Goal: Find specific page/section: Find specific page/section

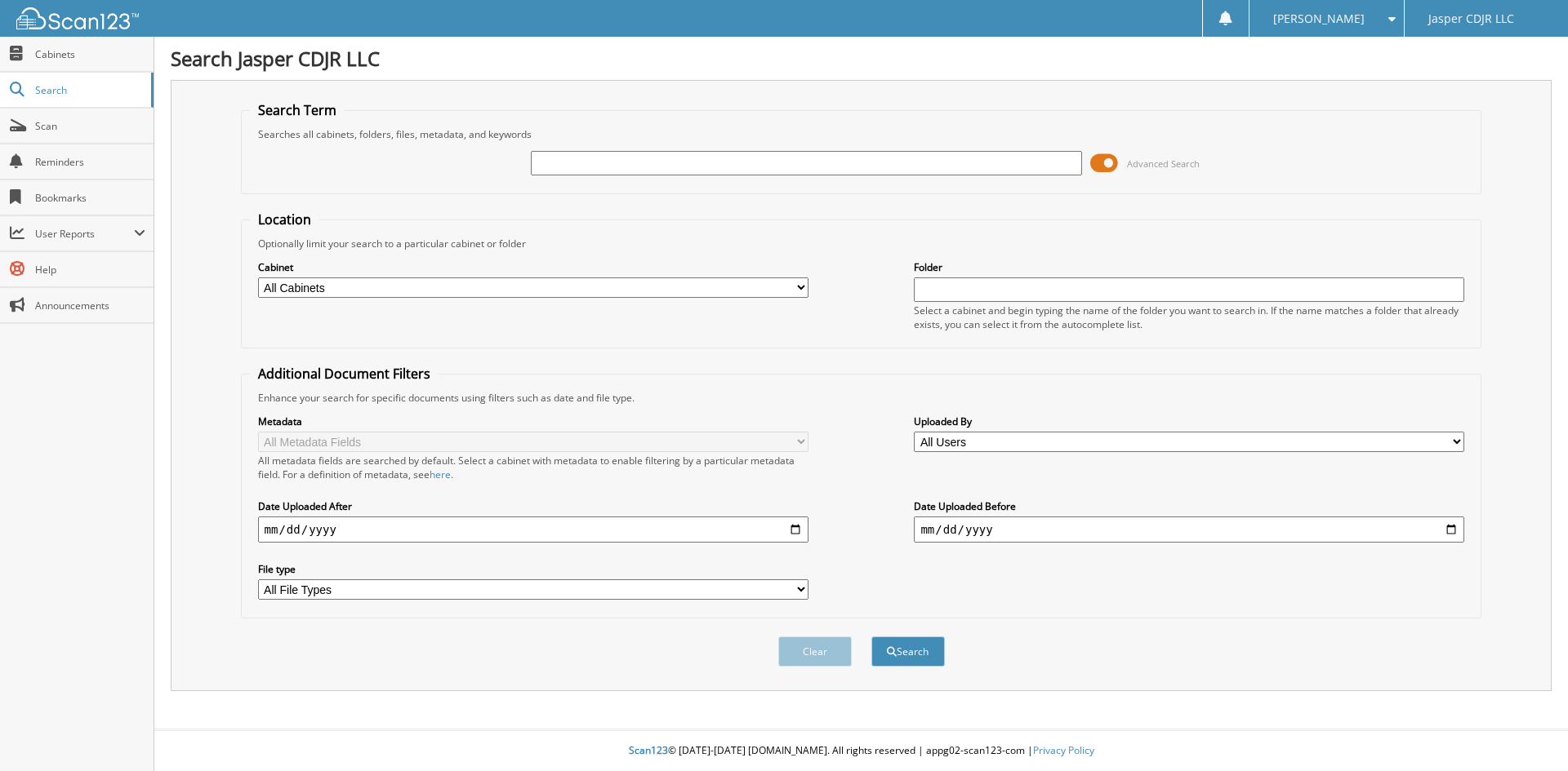
click at [583, 161] on input "text" at bounding box center [806, 163] width 550 height 25
type input "33935"
click at [871, 637] on button "Search" at bounding box center [907, 652] width 73 height 31
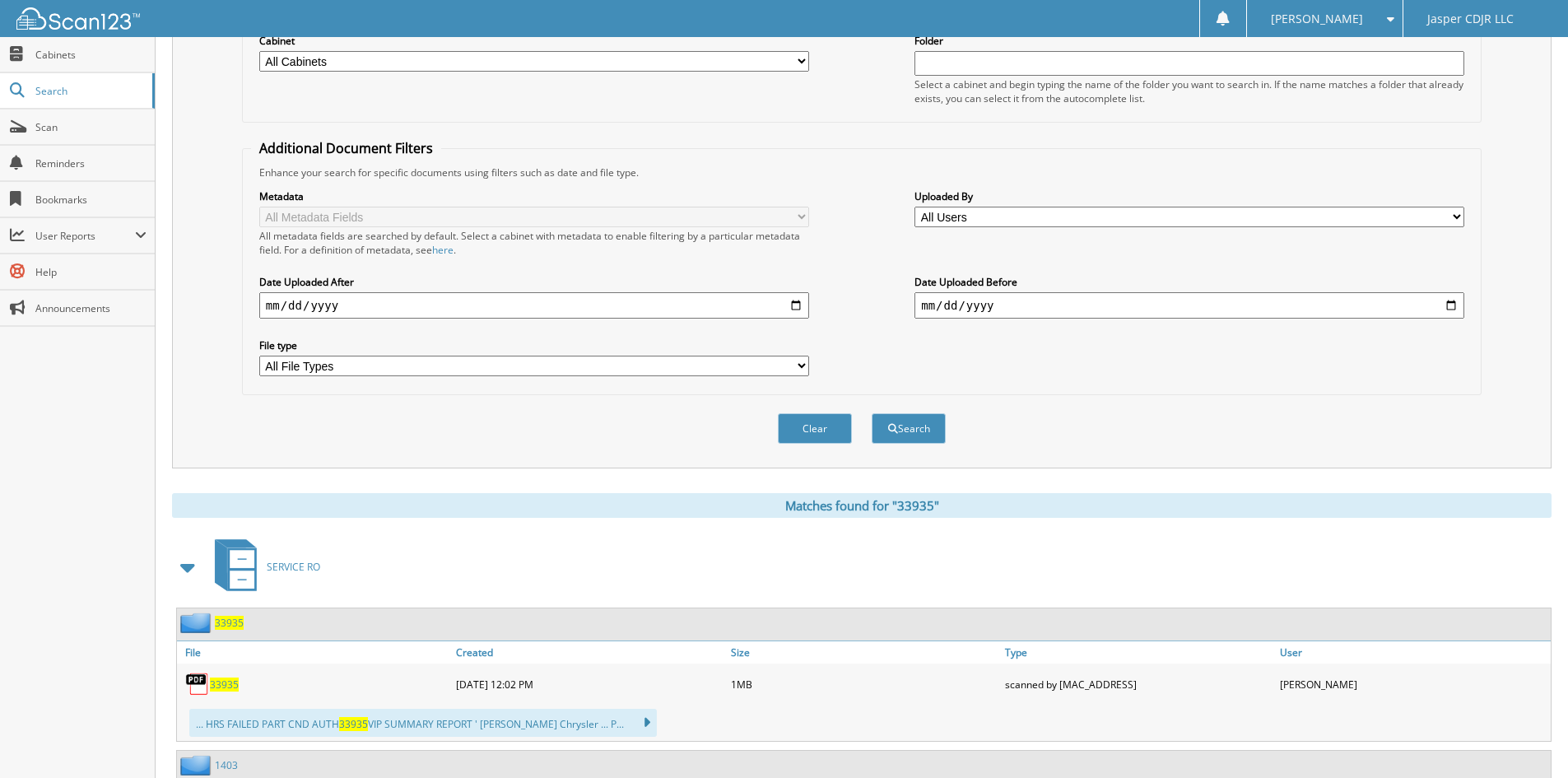
scroll to position [247, 0]
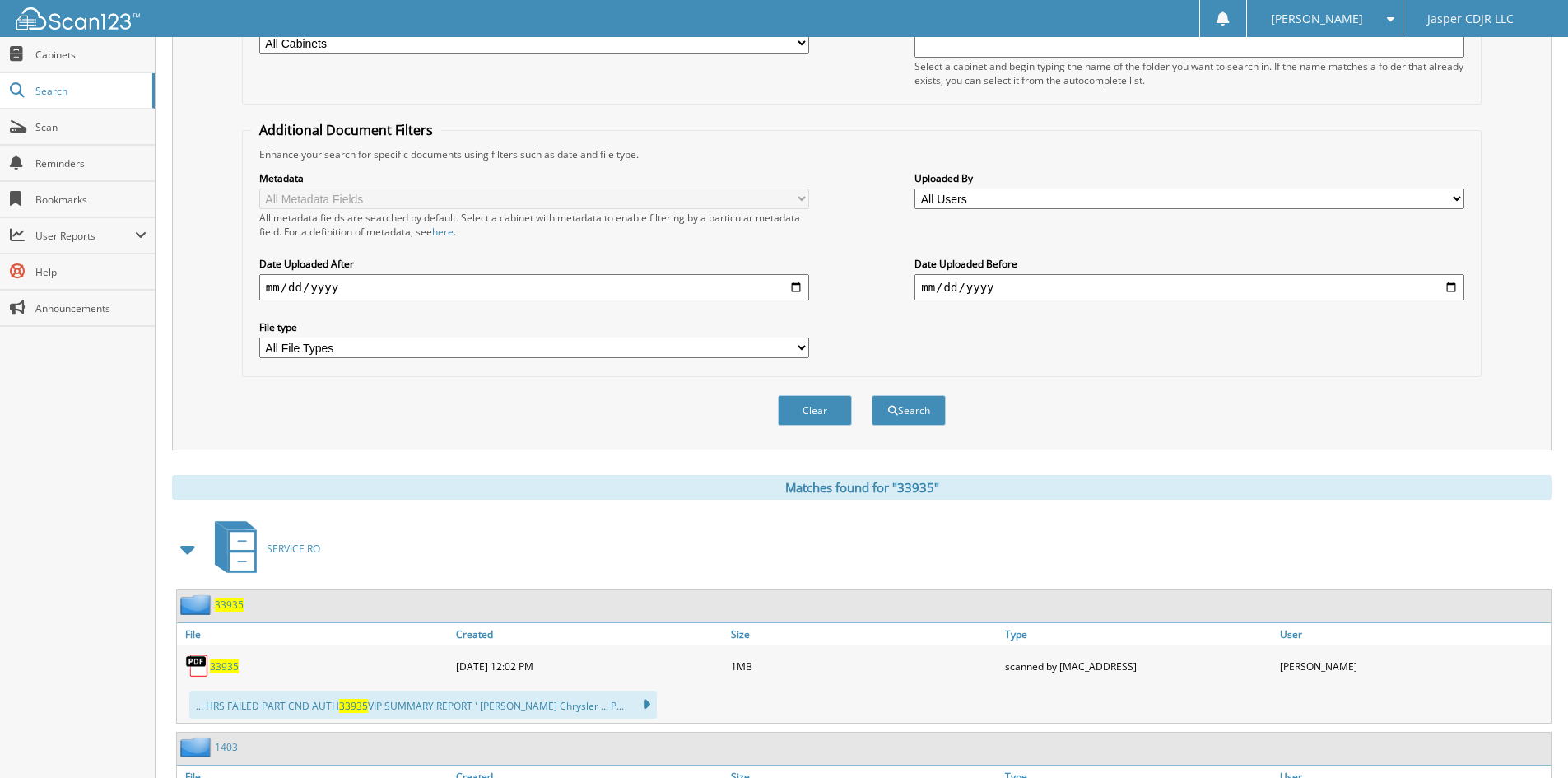
click at [229, 663] on span "33935" at bounding box center [224, 666] width 29 height 14
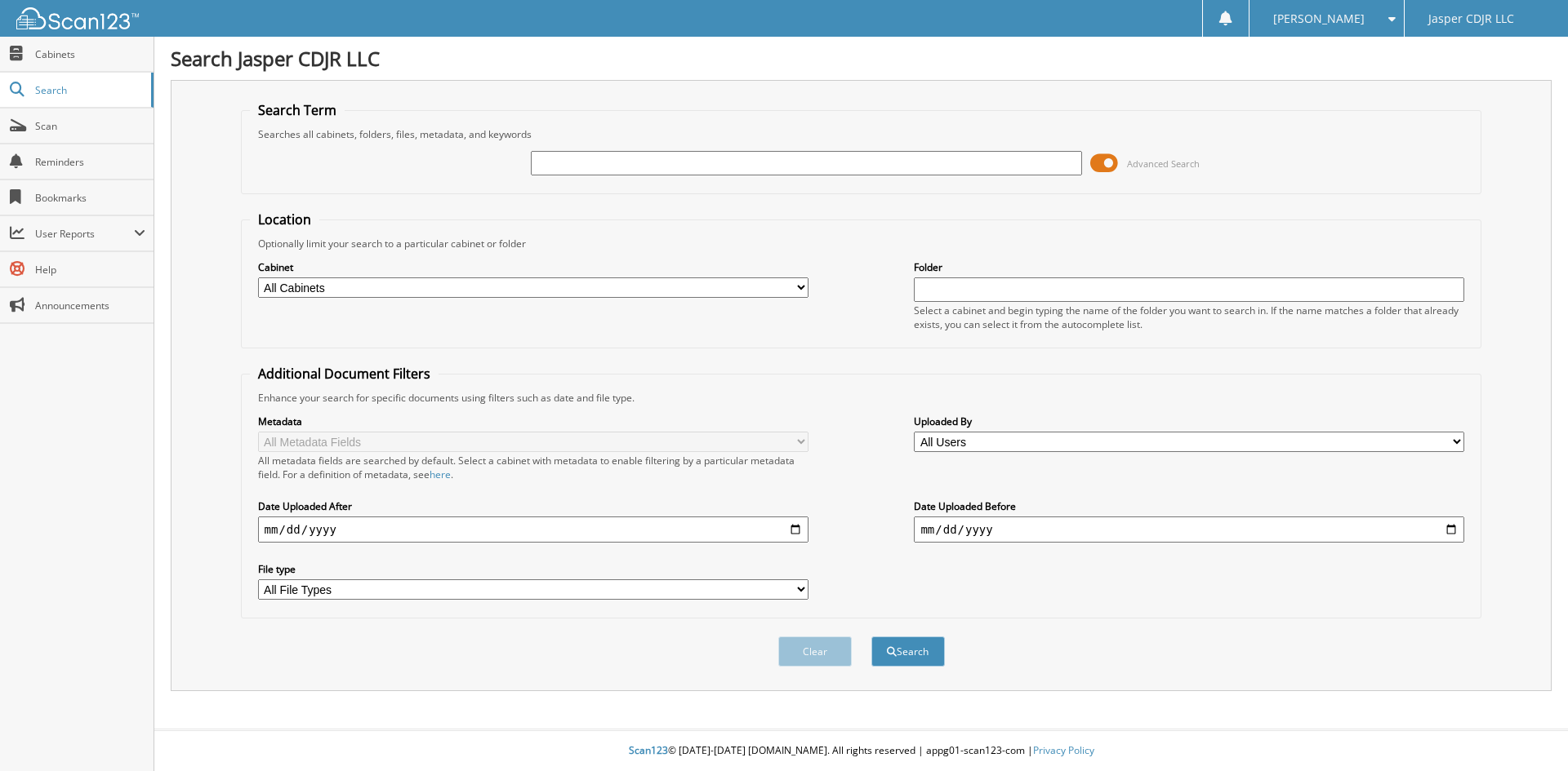
click at [604, 160] on input "text" at bounding box center [806, 163] width 550 height 25
type input "33935"
click at [871, 637] on button "Search" at bounding box center [907, 652] width 73 height 31
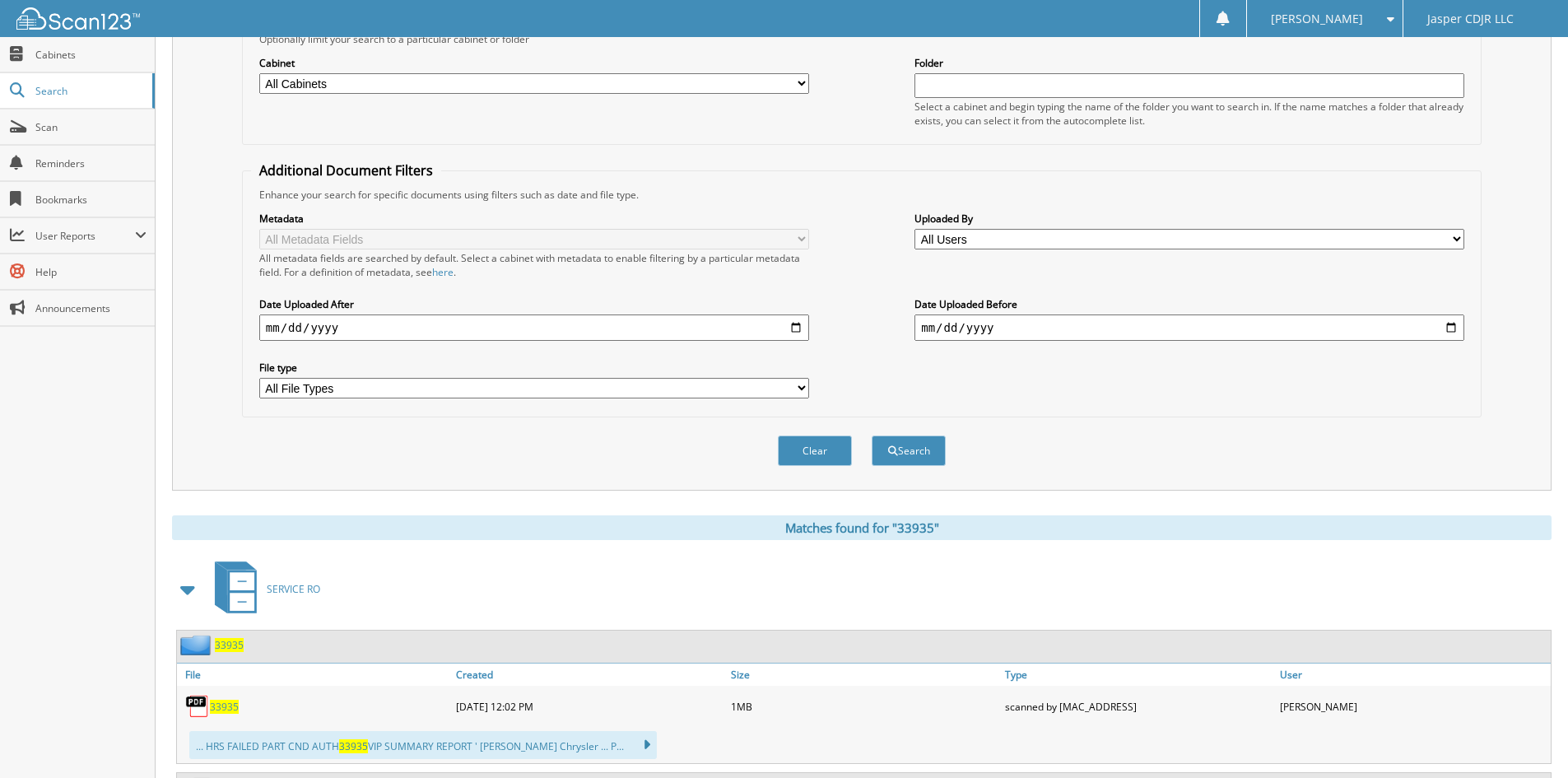
scroll to position [411, 0]
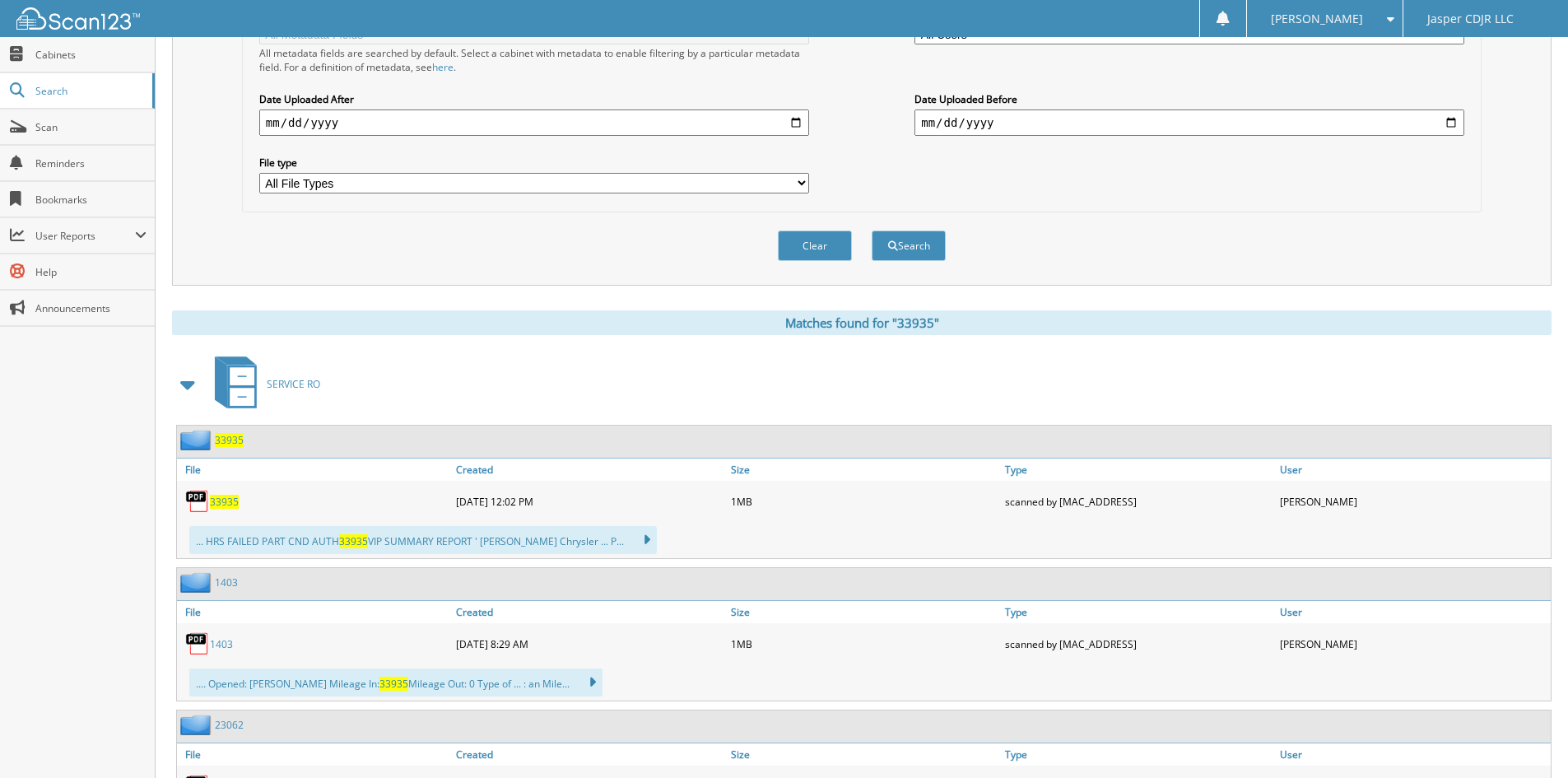
click at [225, 504] on span "33935" at bounding box center [224, 502] width 29 height 14
